Goal: Information Seeking & Learning: Learn about a topic

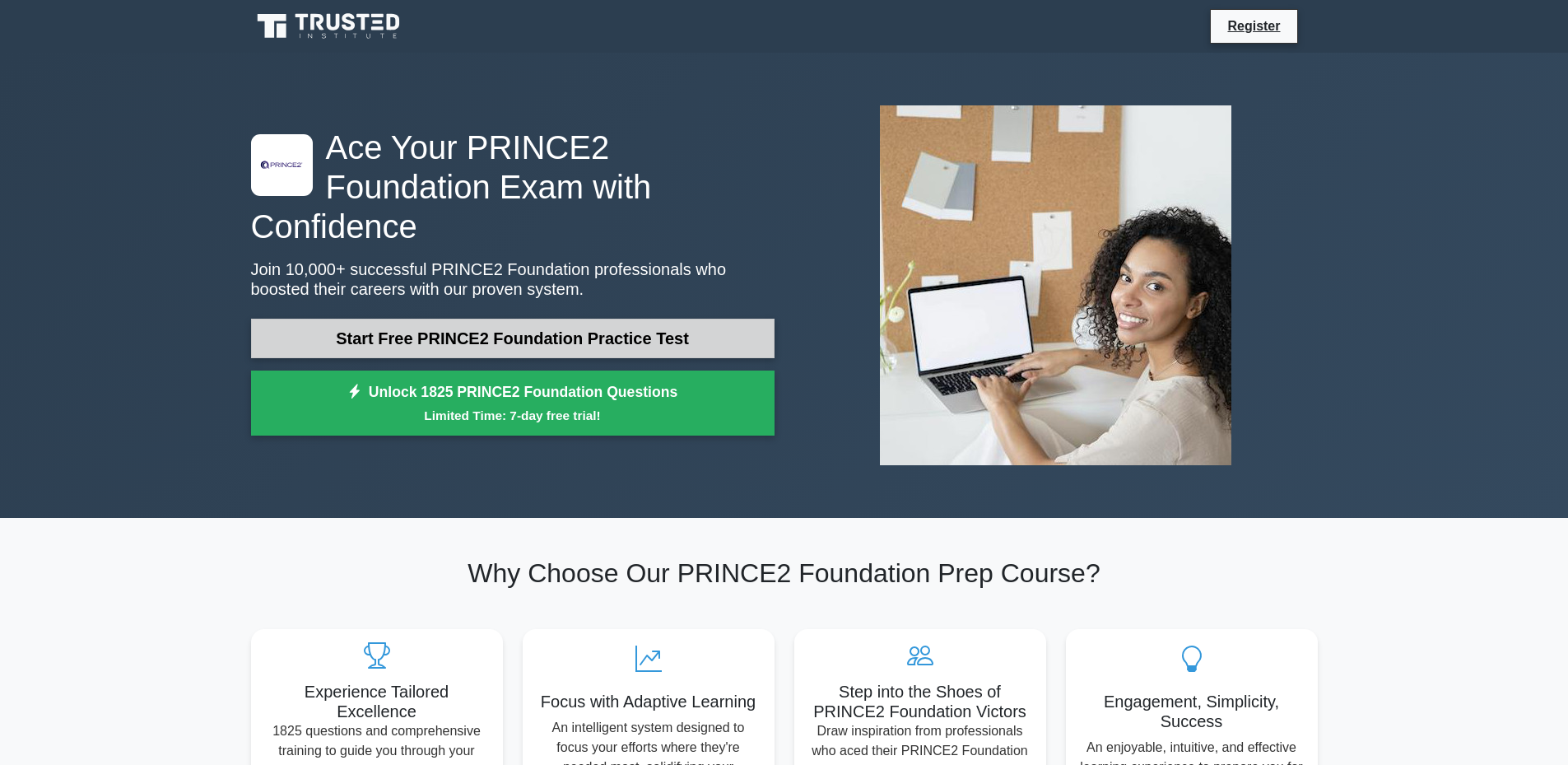
click at [501, 327] on link "Start Free PRINCE2 Foundation Practice Test" at bounding box center [513, 338] width 524 height 39
click at [622, 318] on link "Start Free PRINCE2 Foundation Practice Test" at bounding box center [513, 338] width 524 height 39
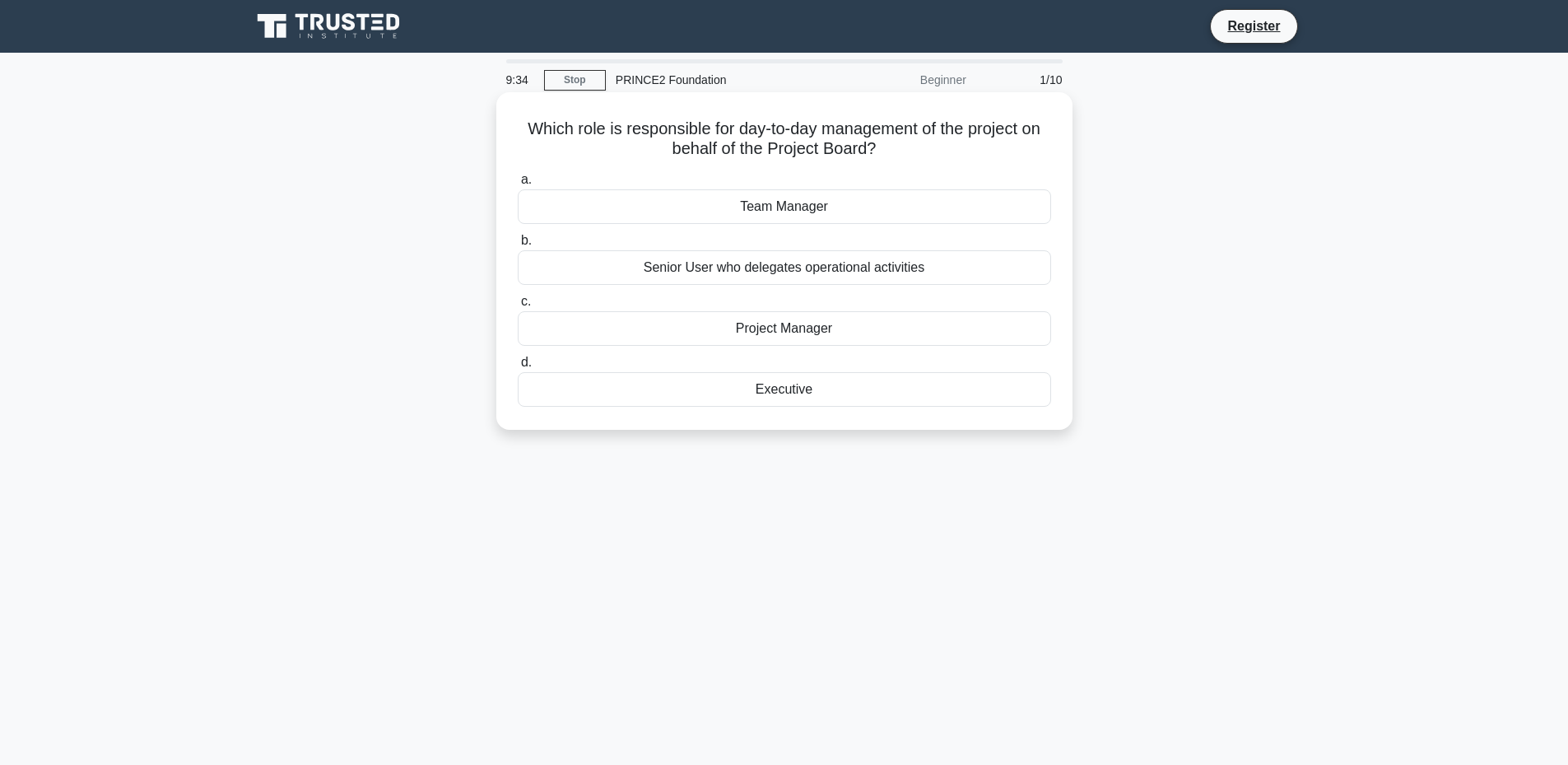
click at [774, 390] on div "Executive" at bounding box center [784, 390] width 533 height 35
click at [517, 368] on input "d. Executive" at bounding box center [517, 362] width 0 height 11
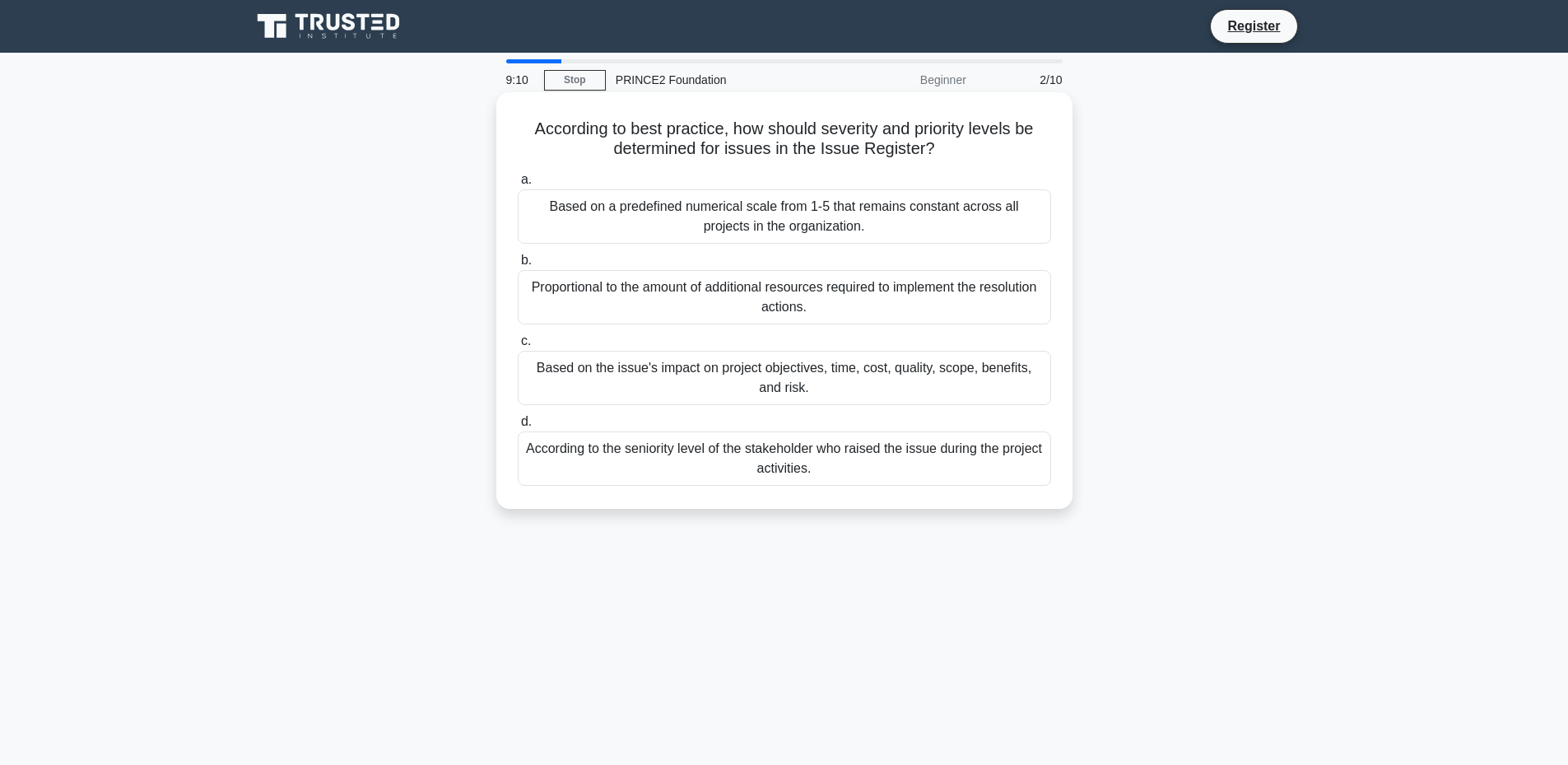
click at [816, 394] on div "Based on the issue's impact on project objectives, time, cost, quality, scope, …" at bounding box center [784, 377] width 533 height 54
click at [517, 347] on input "c. Based on the issue's impact on project objectives, time, cost, quality, scop…" at bounding box center [517, 341] width 0 height 11
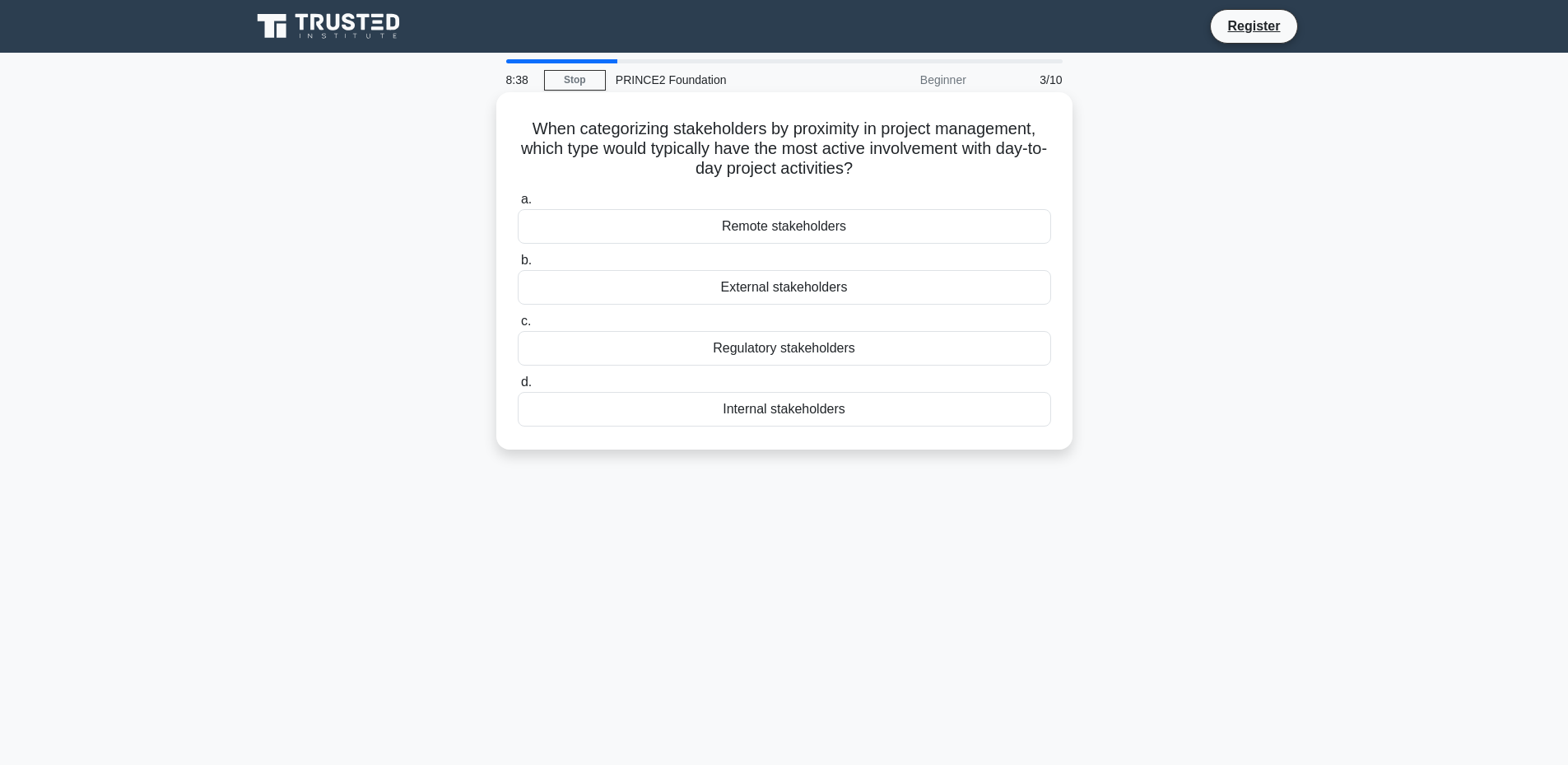
click at [756, 352] on div "Regulatory stakeholders" at bounding box center [784, 349] width 533 height 35
click at [517, 327] on input "c. Regulatory stakeholders" at bounding box center [517, 322] width 0 height 11
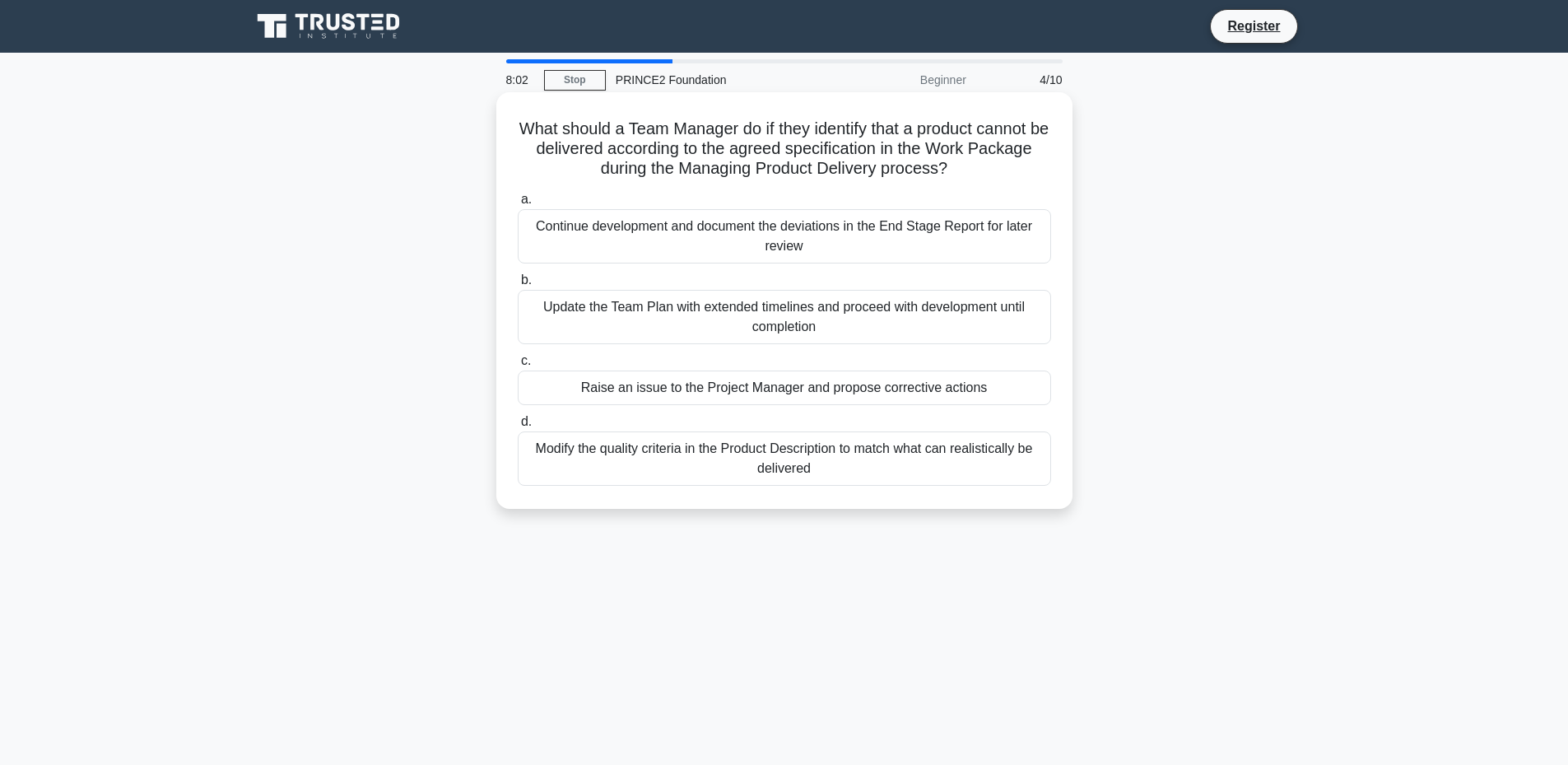
click at [815, 389] on div "Raise an issue to the Project Manager and propose corrective actions" at bounding box center [784, 388] width 533 height 35
click at [517, 366] on input "c. Raise an issue to the Project Manager and propose corrective actions" at bounding box center [517, 361] width 0 height 11
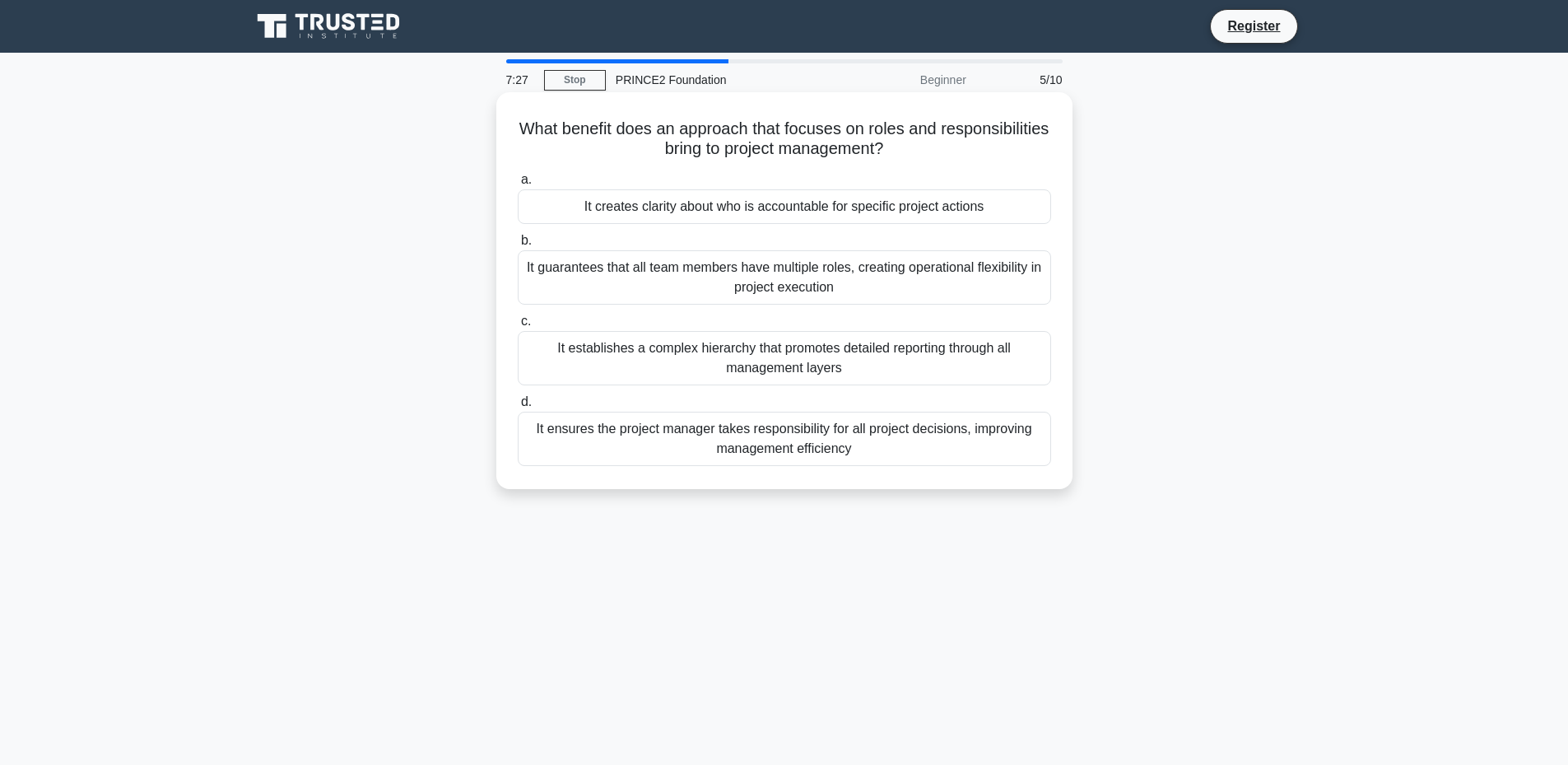
click at [791, 213] on div "It creates clarity about who is accountable for specific project actions" at bounding box center [784, 206] width 533 height 35
click at [517, 185] on input "a. It creates clarity about who is accountable for specific project actions" at bounding box center [517, 180] width 0 height 11
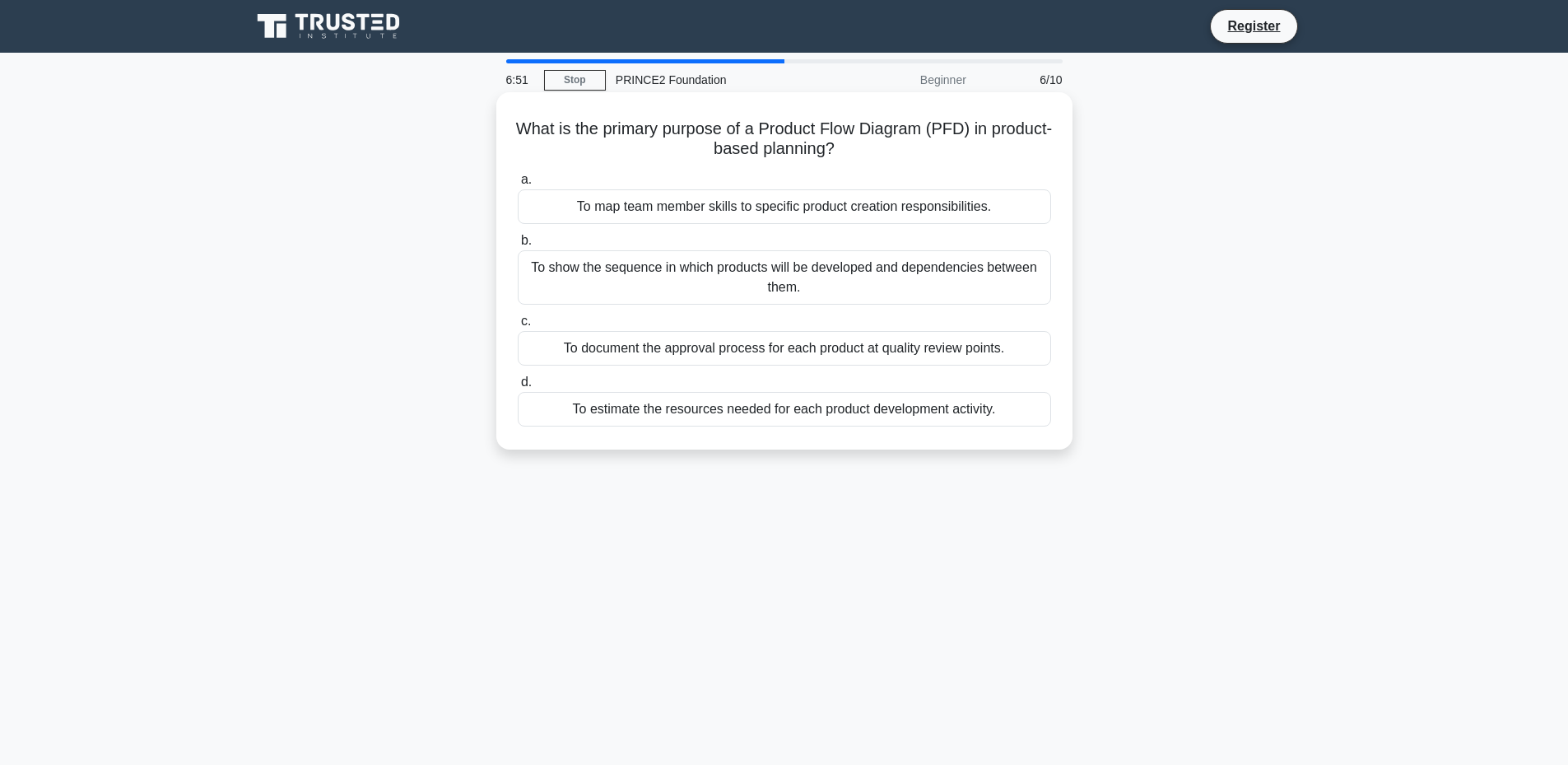
click at [795, 269] on div "To show the sequence in which products will be developed and dependencies betwe…" at bounding box center [784, 277] width 533 height 54
click at [517, 246] on input "b. To show the sequence in which products will be developed and dependencies be…" at bounding box center [517, 241] width 0 height 11
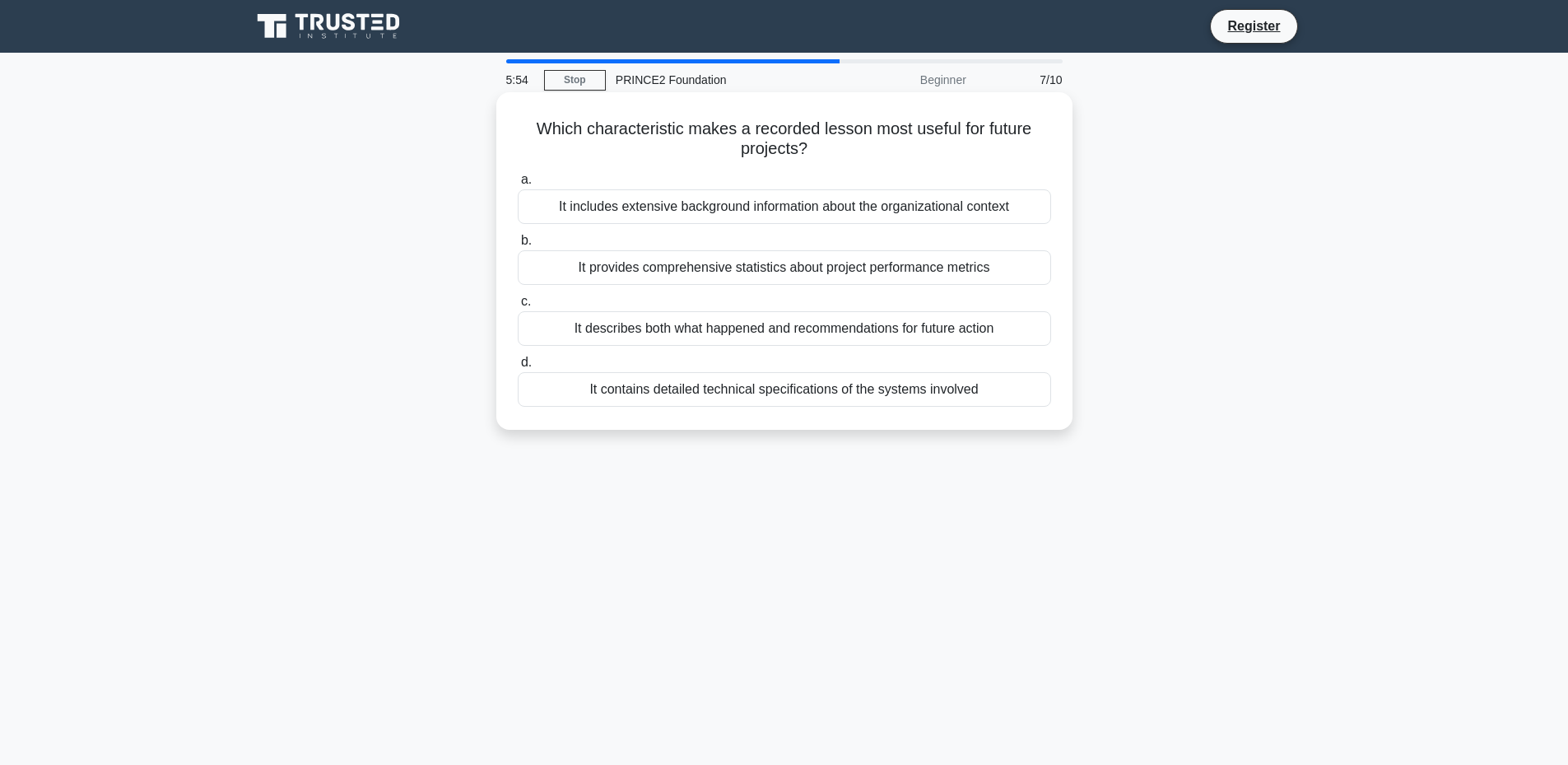
click at [846, 334] on div "It describes both what happened and recommendations for future action" at bounding box center [784, 328] width 533 height 35
click at [517, 307] on input "c. It describes both what happened and recommendations for future action" at bounding box center [517, 302] width 0 height 11
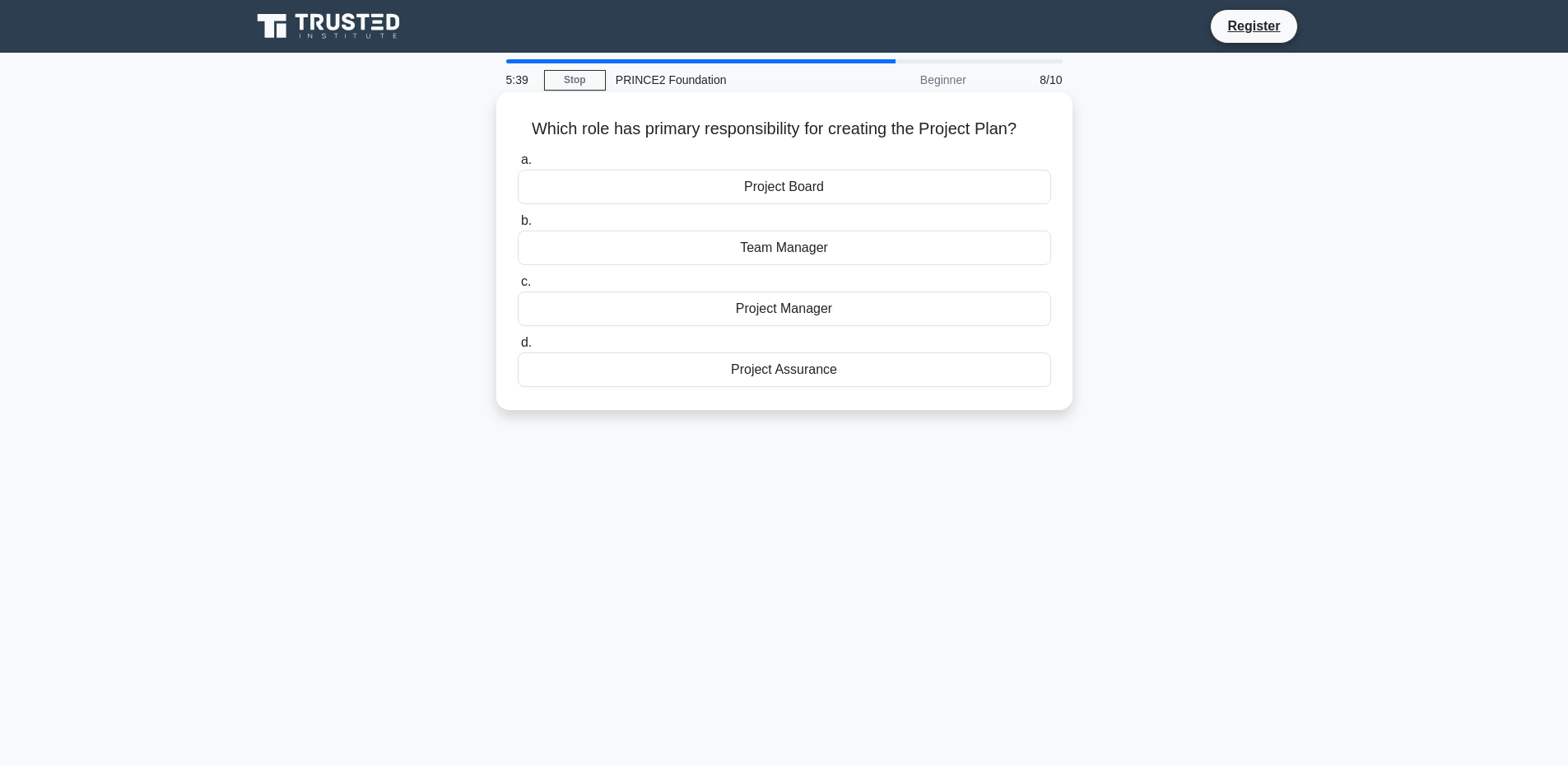
click at [807, 308] on div "Project Manager" at bounding box center [784, 309] width 533 height 35
click at [517, 287] on input "c. Project Manager" at bounding box center [517, 282] width 0 height 11
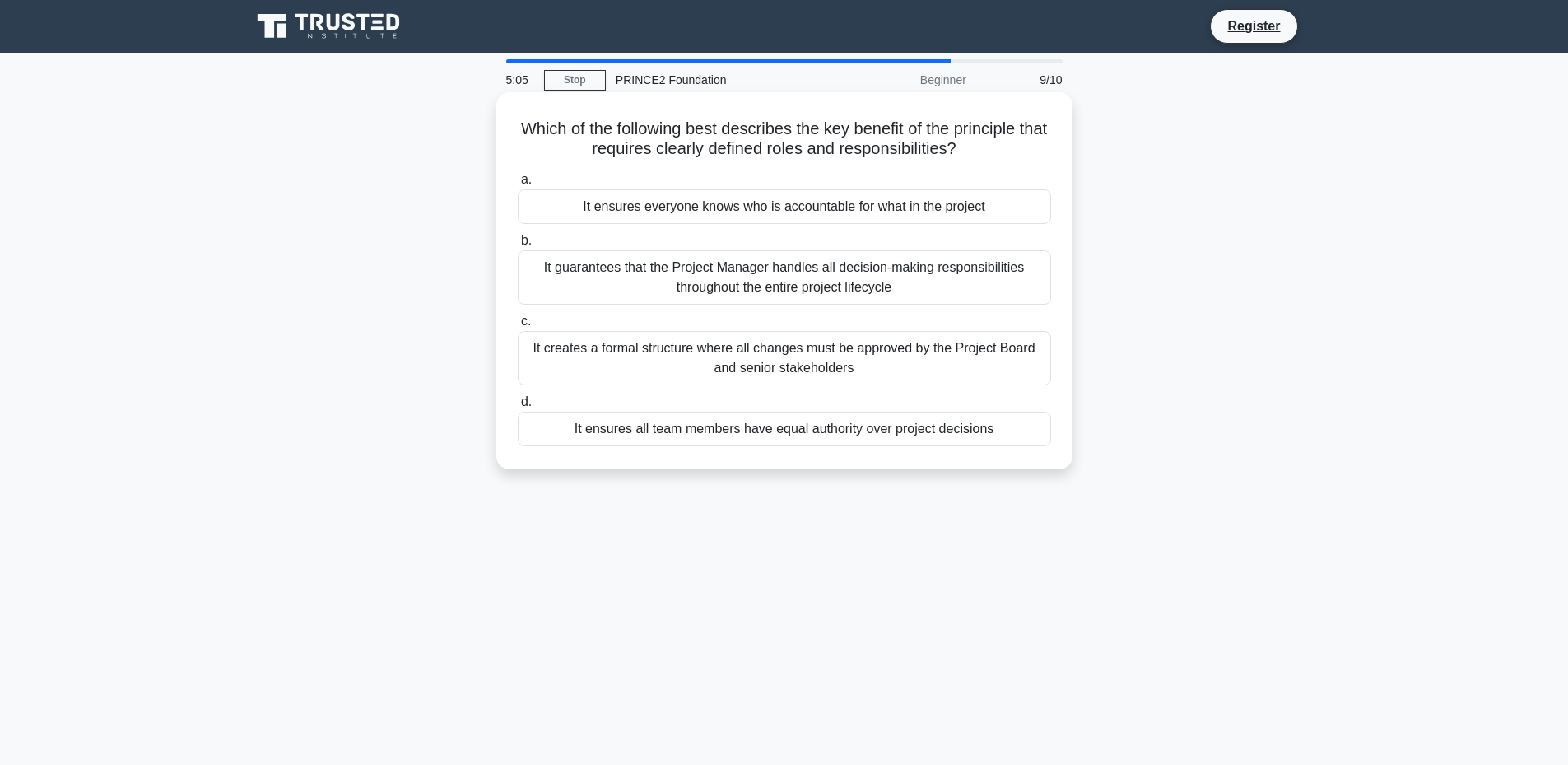
click at [859, 216] on div "It ensures everyone knows who is accountable for what in the project" at bounding box center [784, 206] width 533 height 35
click at [517, 185] on input "a. It ensures everyone knows who is accountable for what in the project" at bounding box center [517, 180] width 0 height 11
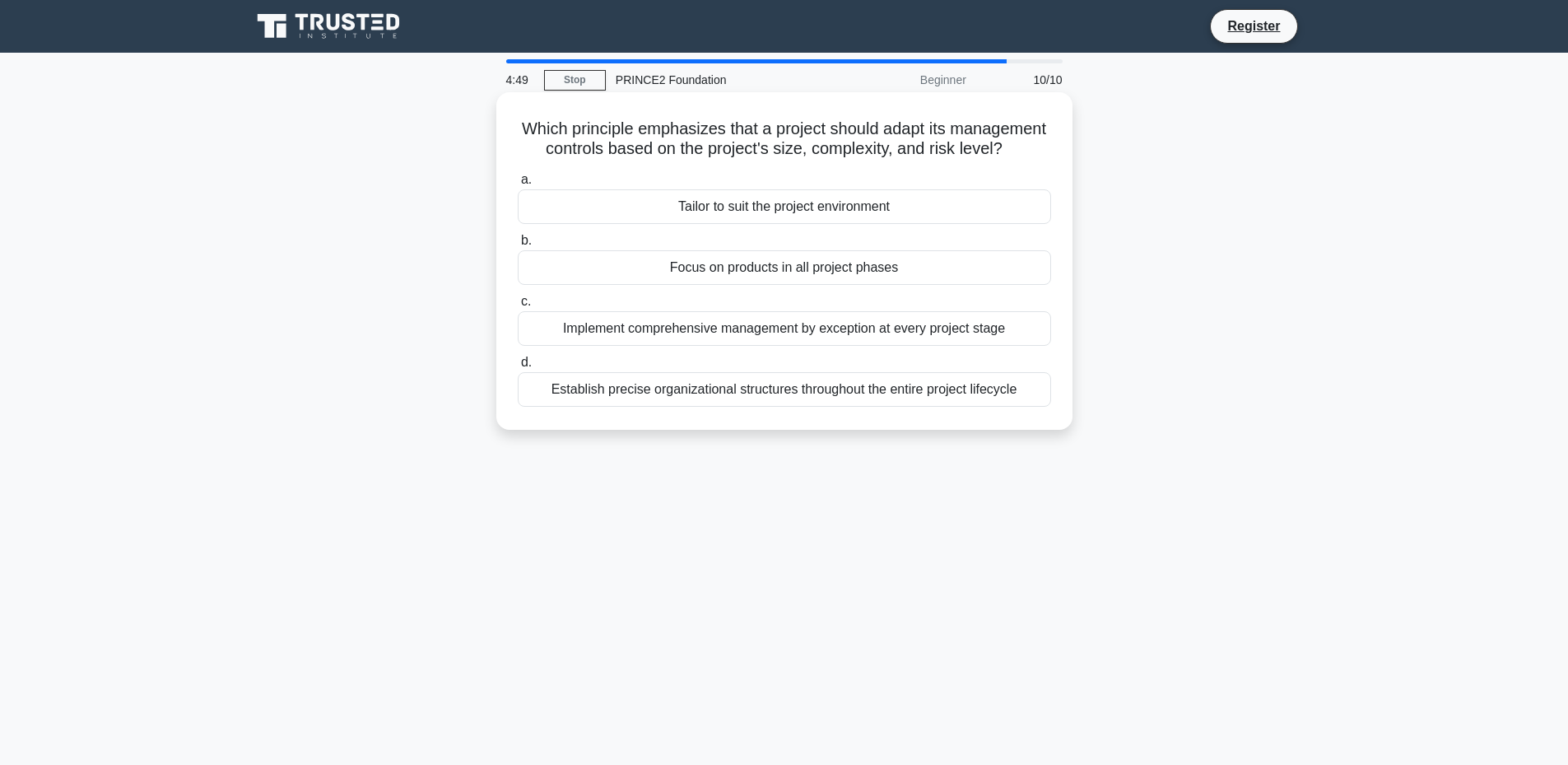
click at [777, 224] on div "Tailor to suit the project environment" at bounding box center [784, 206] width 533 height 35
click at [517, 185] on input "a. Tailor to suit the project environment" at bounding box center [517, 180] width 0 height 11
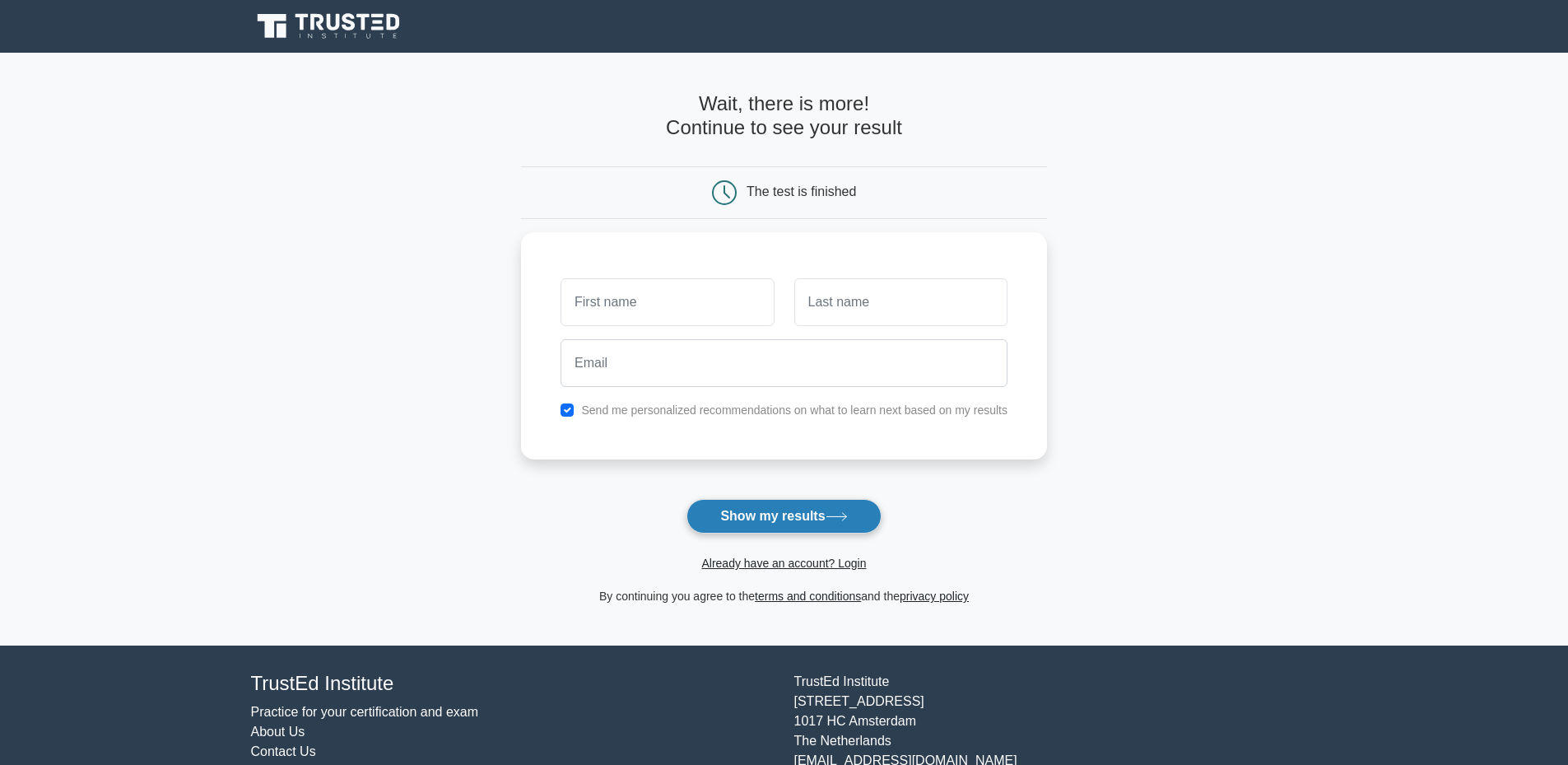
click at [717, 518] on button "Show my results" at bounding box center [784, 516] width 195 height 35
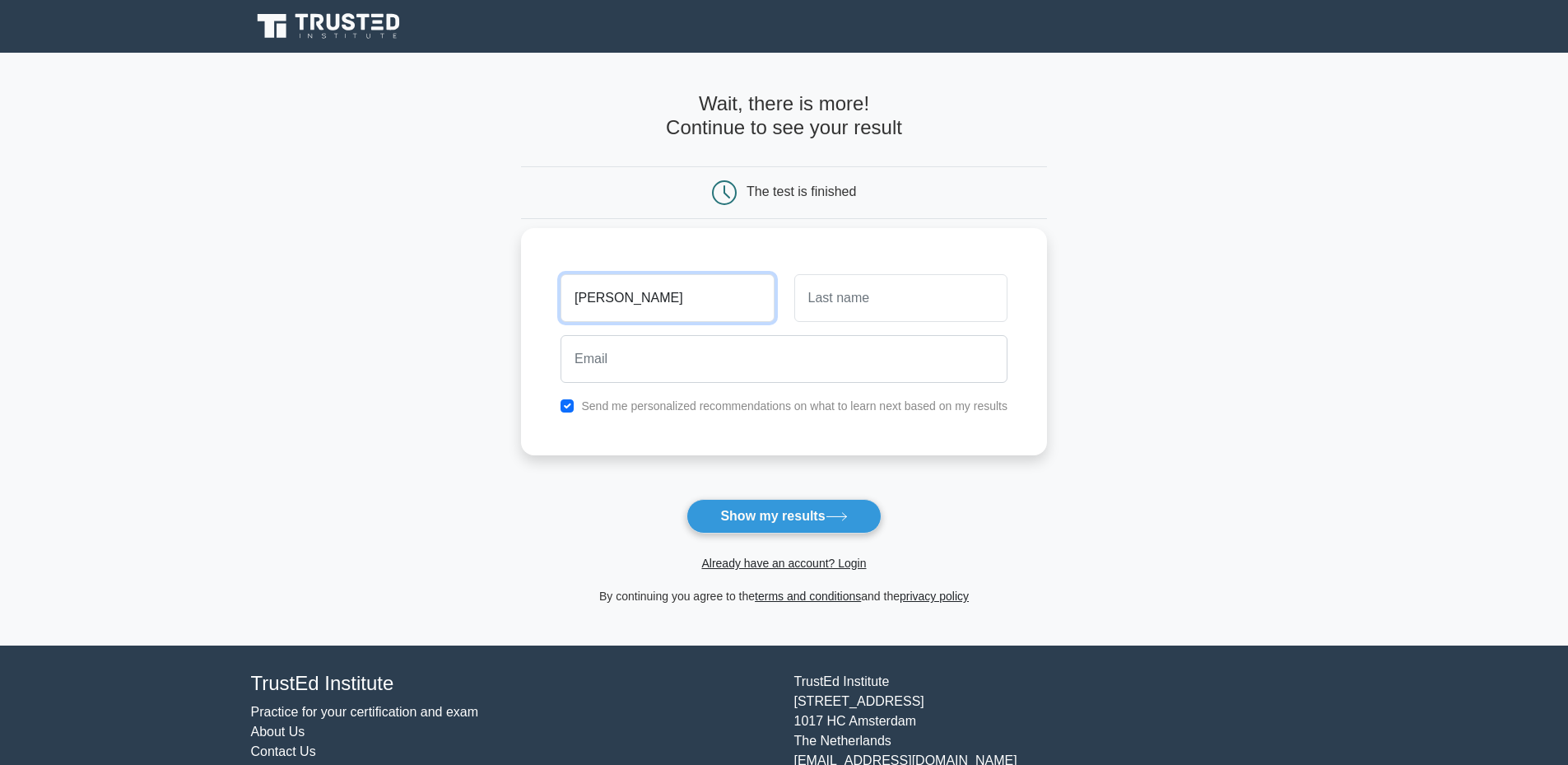
type input "[PERSON_NAME]"
click at [870, 301] on input "text" at bounding box center [901, 298] width 213 height 48
type input "Y"
type input "Teo"
click at [761, 412] on label "Send me personalized recommendations on what to learn next based on my results" at bounding box center [795, 405] width 427 height 13
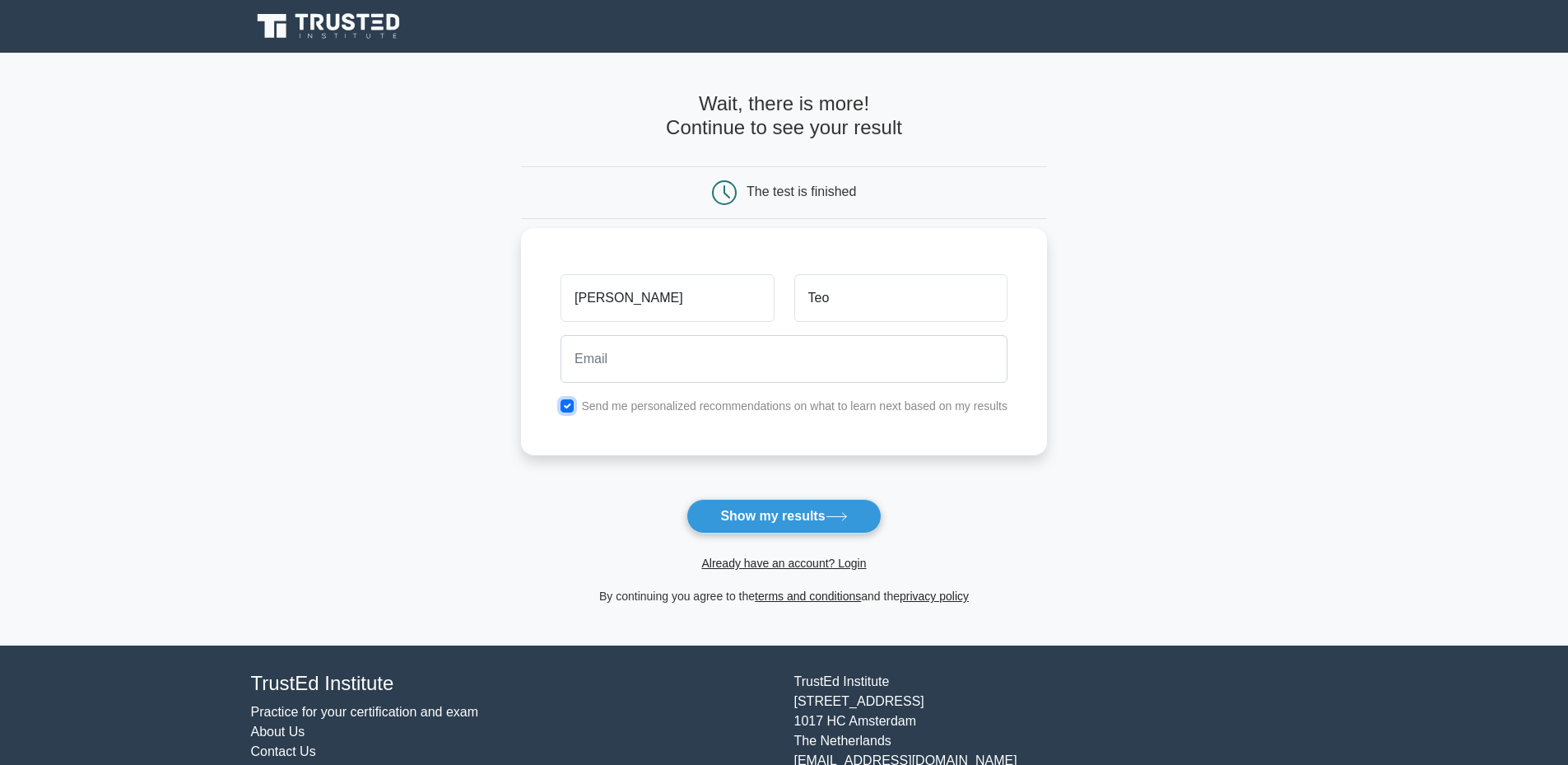
click at [570, 405] on input "checkbox" at bounding box center [567, 405] width 13 height 13
checkbox input "false"
drag, startPoint x: 570, startPoint y: 369, endPoint x: 588, endPoint y: 363, distance: 19.0
click at [570, 369] on input "email" at bounding box center [784, 359] width 447 height 48
type input "terryteo85@gmail.com"
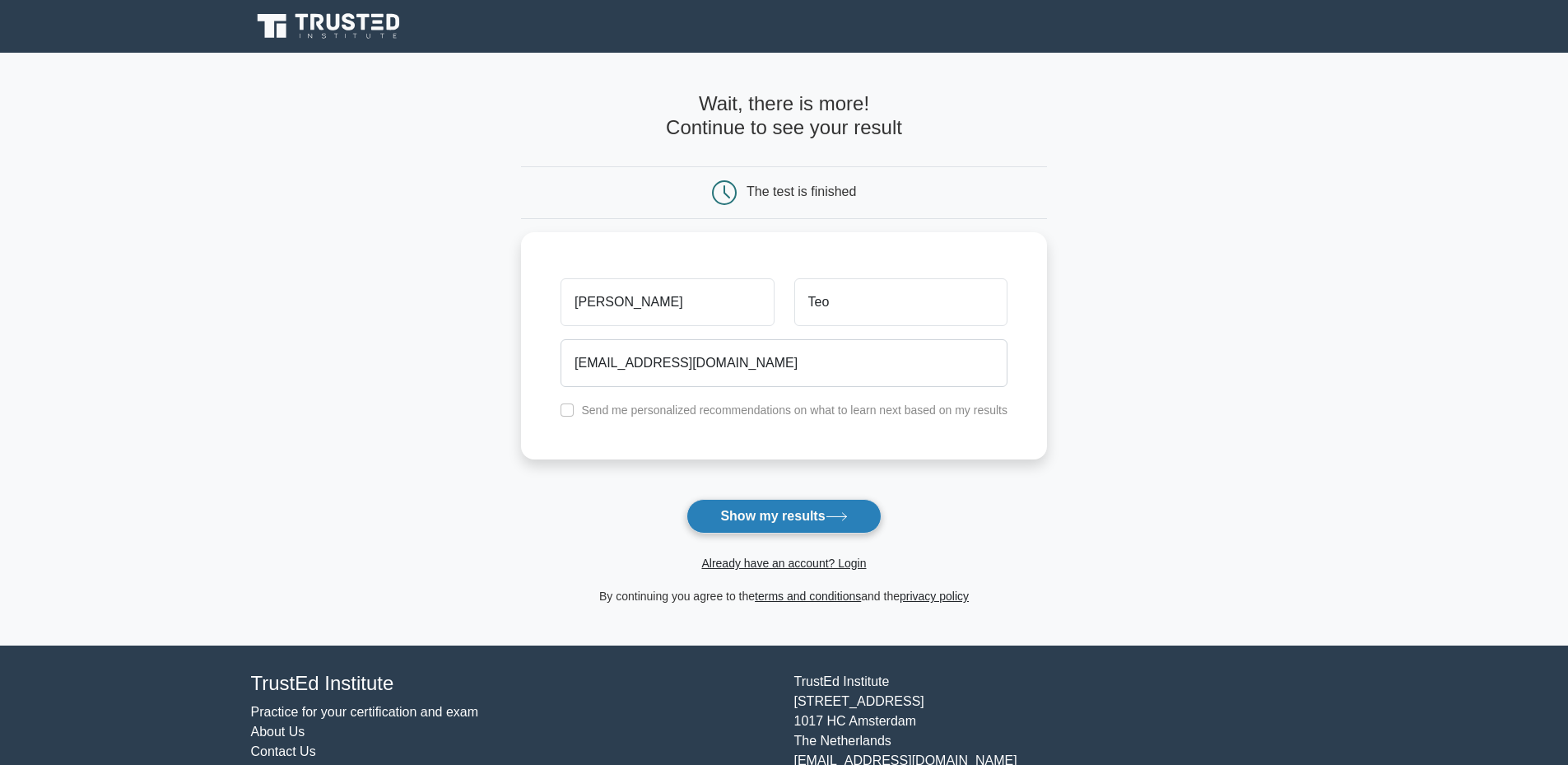
click at [759, 507] on button "Show my results" at bounding box center [784, 516] width 195 height 35
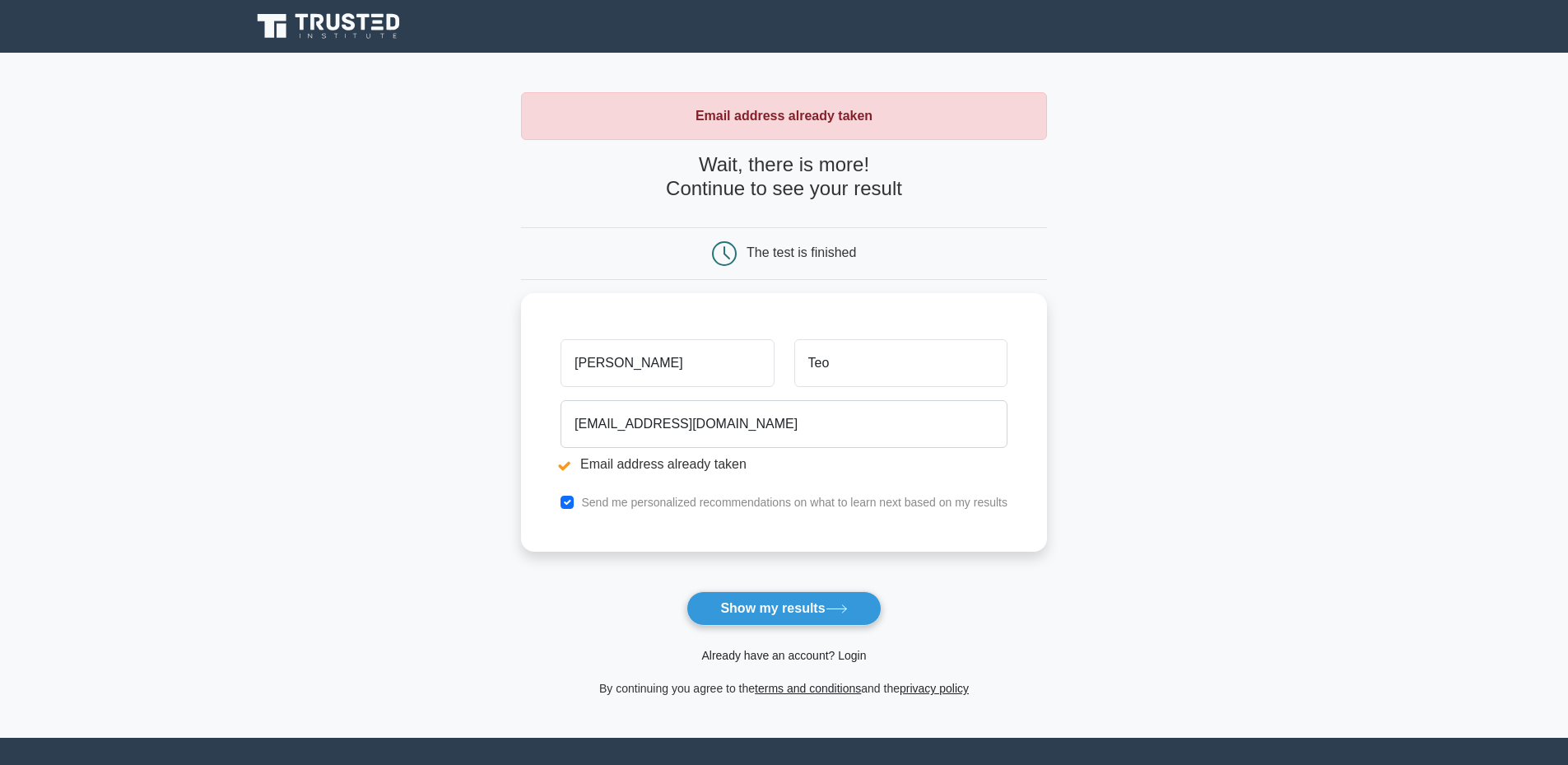
click at [740, 660] on link "Already have an account? Login" at bounding box center [784, 655] width 164 height 13
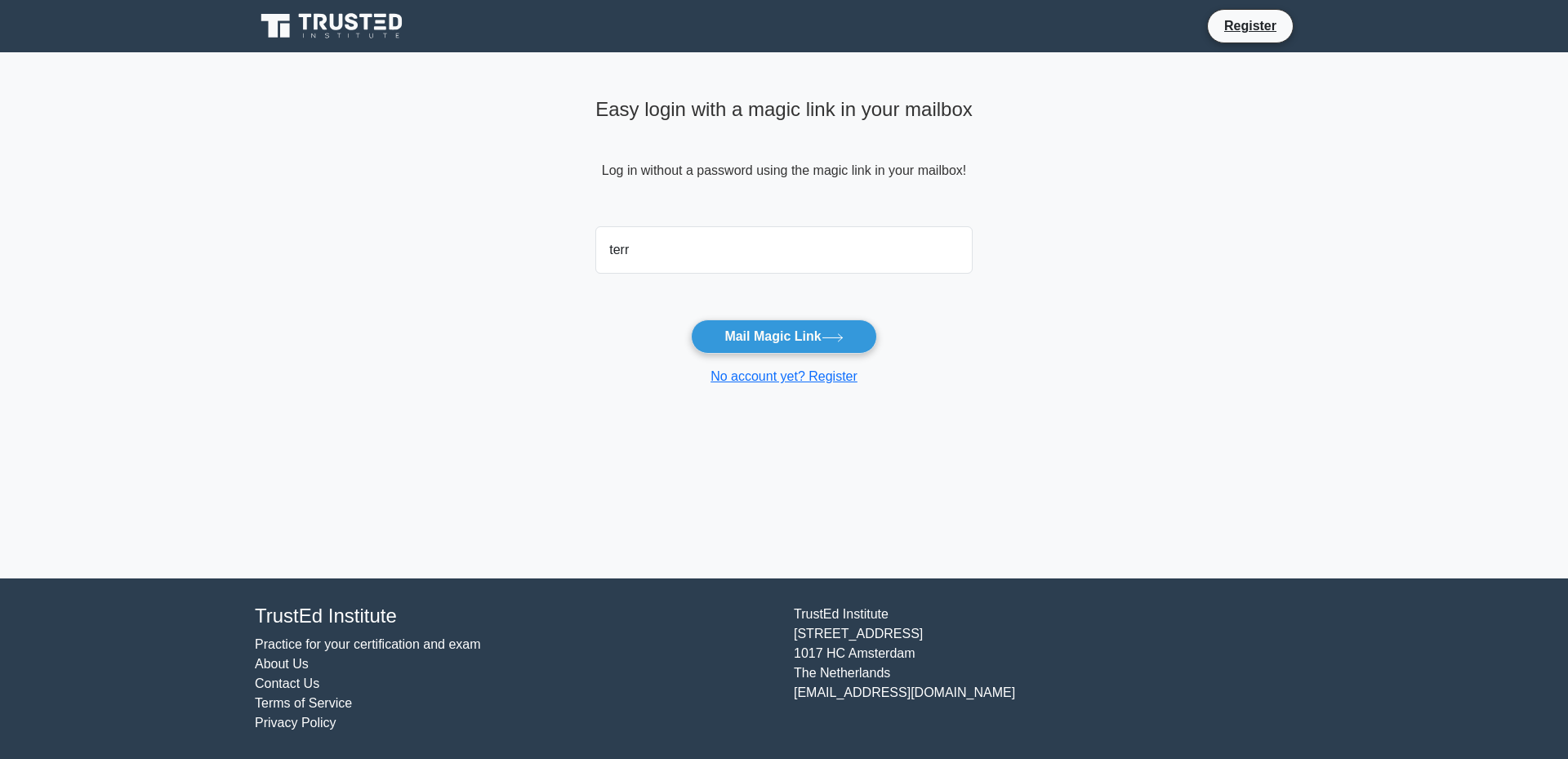
type input "terryteo85@gmail.com"
click at [819, 333] on button "Mail Magic Link" at bounding box center [784, 337] width 186 height 35
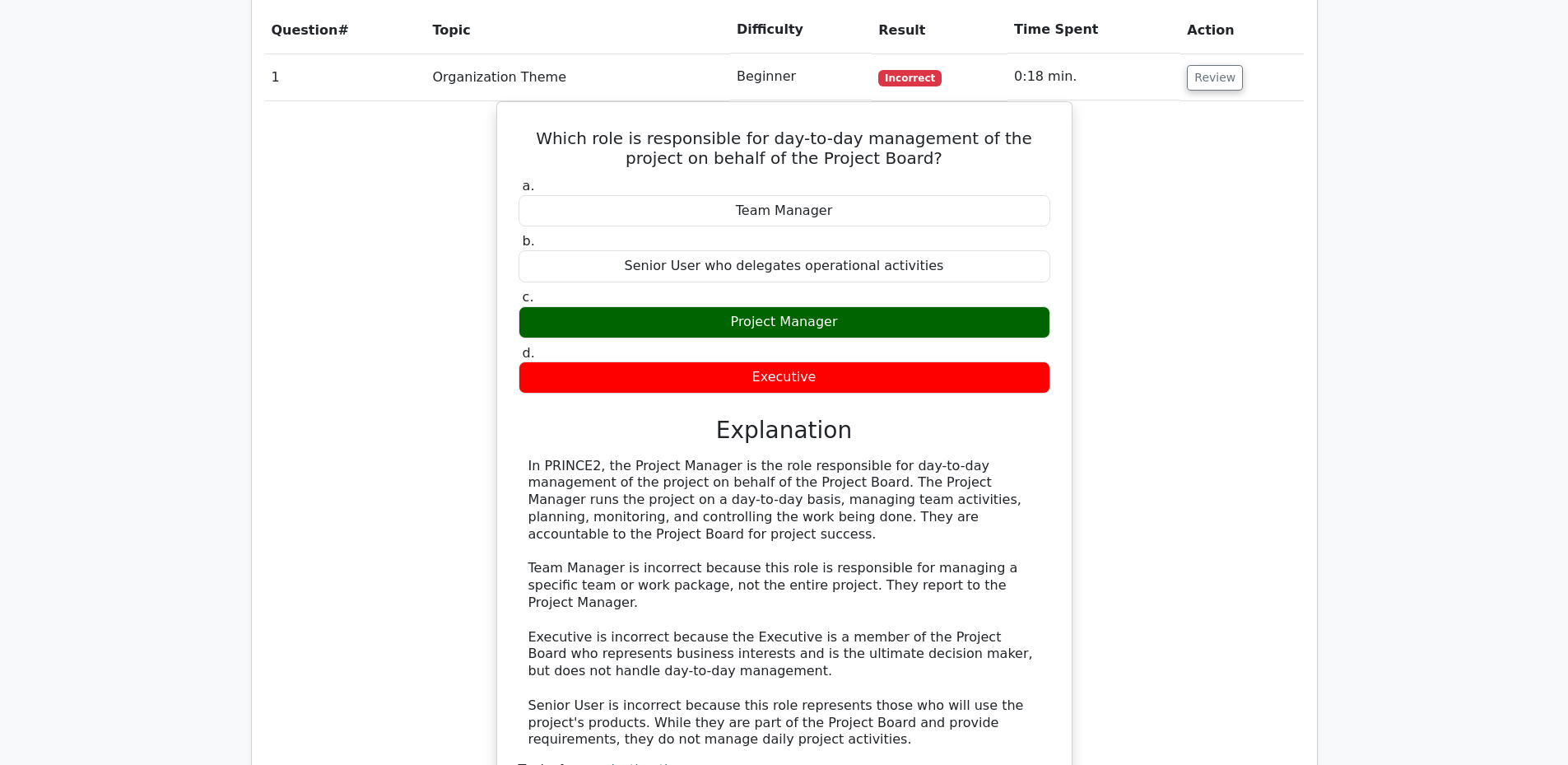
scroll to position [1235, 0]
